Goal: Task Accomplishment & Management: Manage account settings

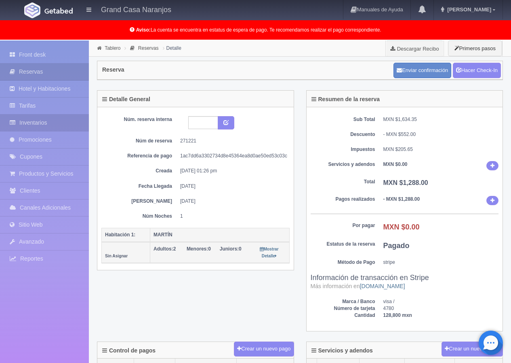
click at [49, 122] on link "Inventarios" at bounding box center [44, 122] width 89 height 17
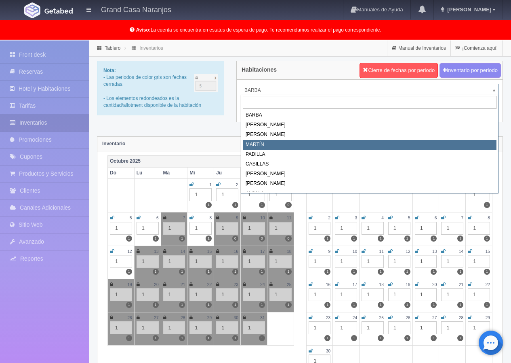
select select "2063"
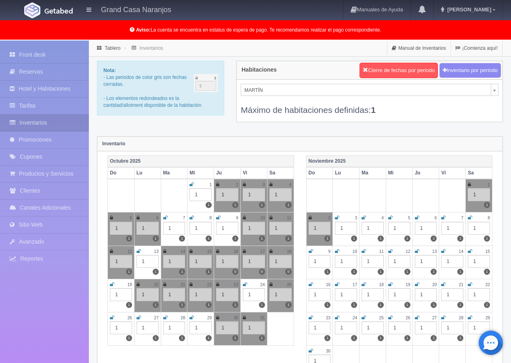
click at [364, 217] on icon at bounding box center [364, 217] width 4 height 5
click at [391, 218] on icon at bounding box center [391, 217] width 4 height 5
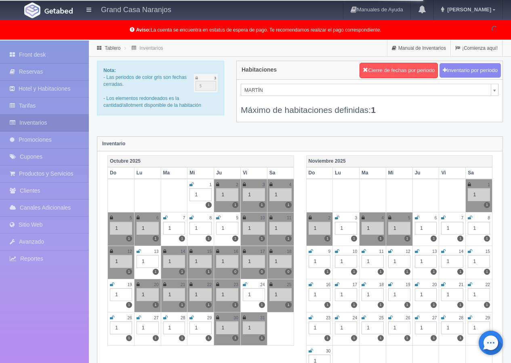
click at [418, 217] on icon at bounding box center [417, 217] width 4 height 5
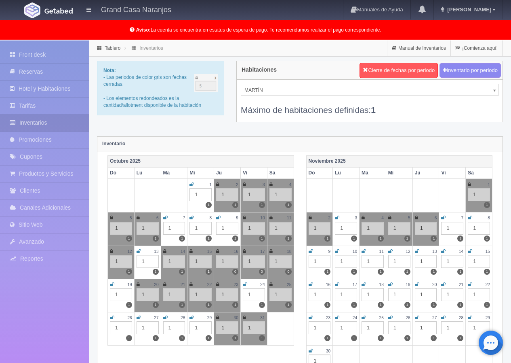
click at [117, 324] on div "1" at bounding box center [121, 327] width 22 height 13
